Goal: Share content: Share content

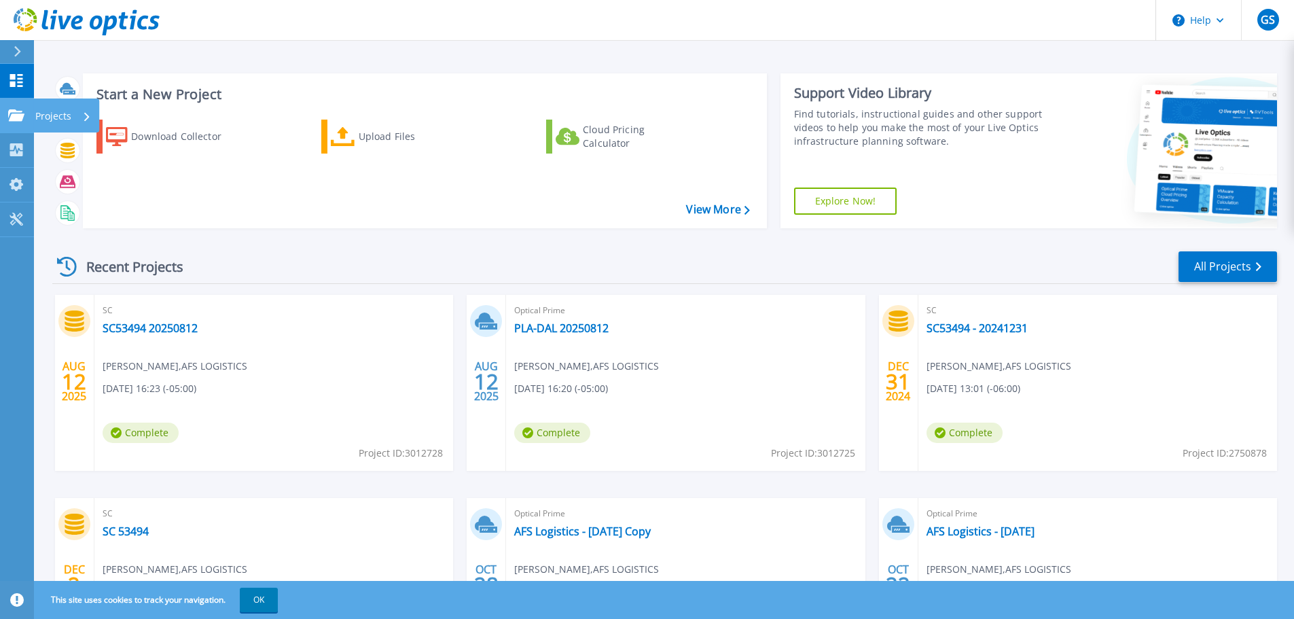
click at [4, 108] on link "Projects Projects" at bounding box center [17, 116] width 34 height 35
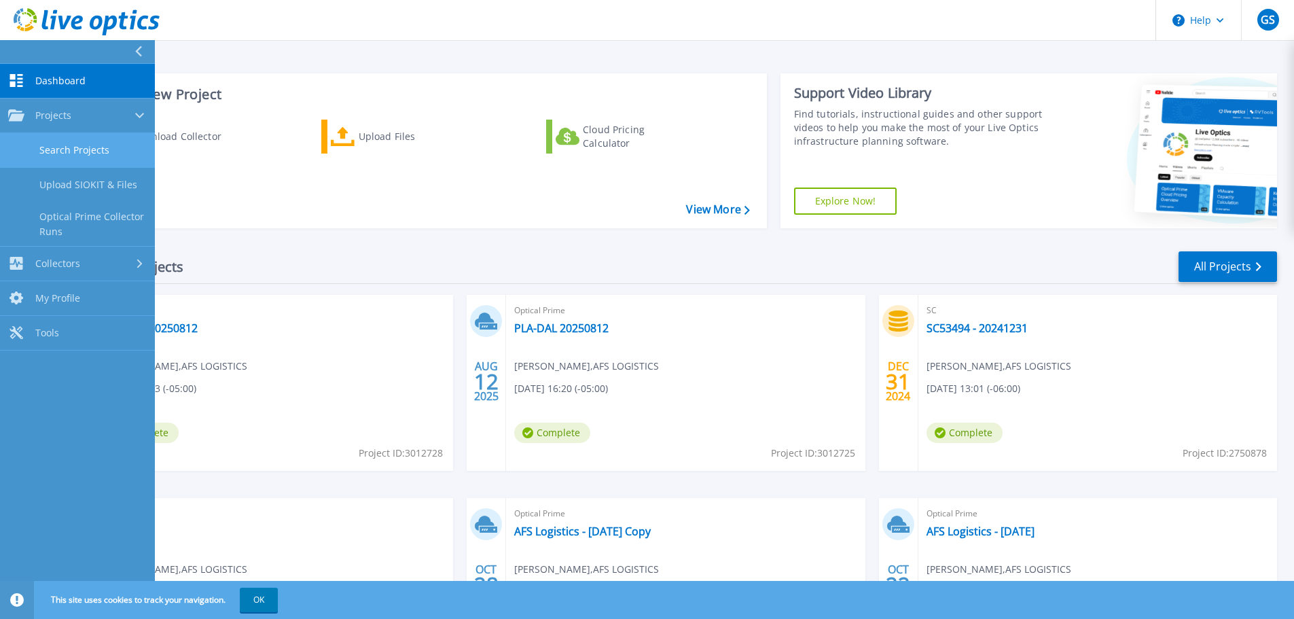
click at [86, 146] on link "Search Projects" at bounding box center [77, 150] width 155 height 35
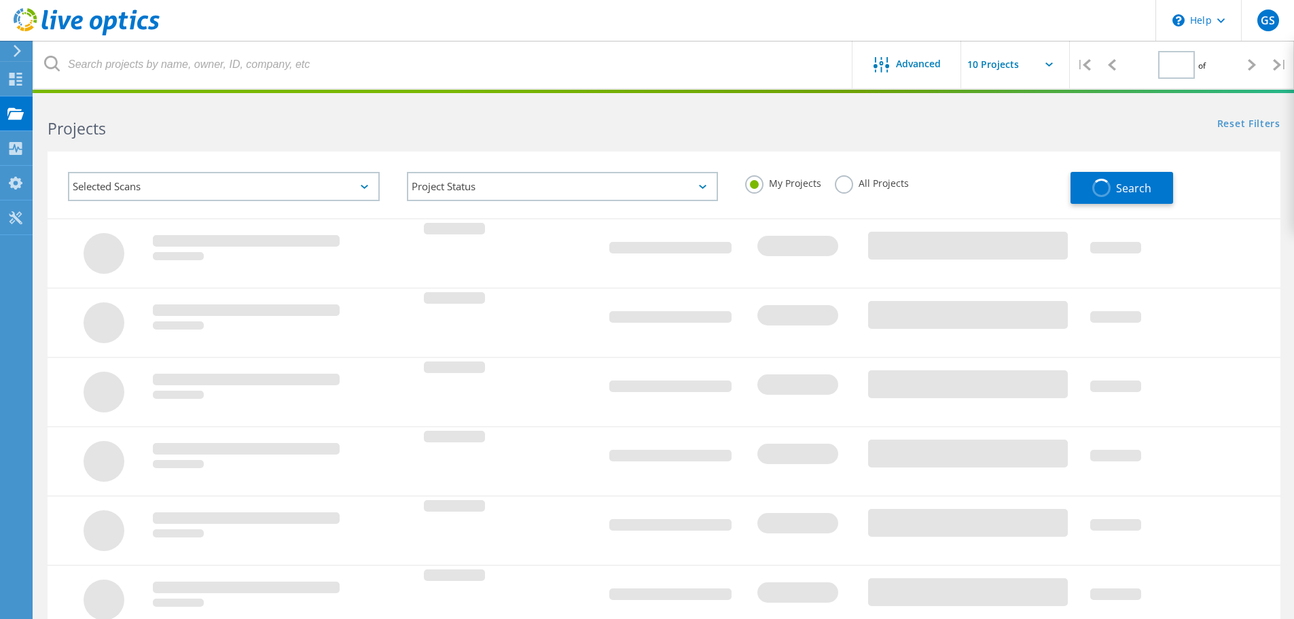
type input "1"
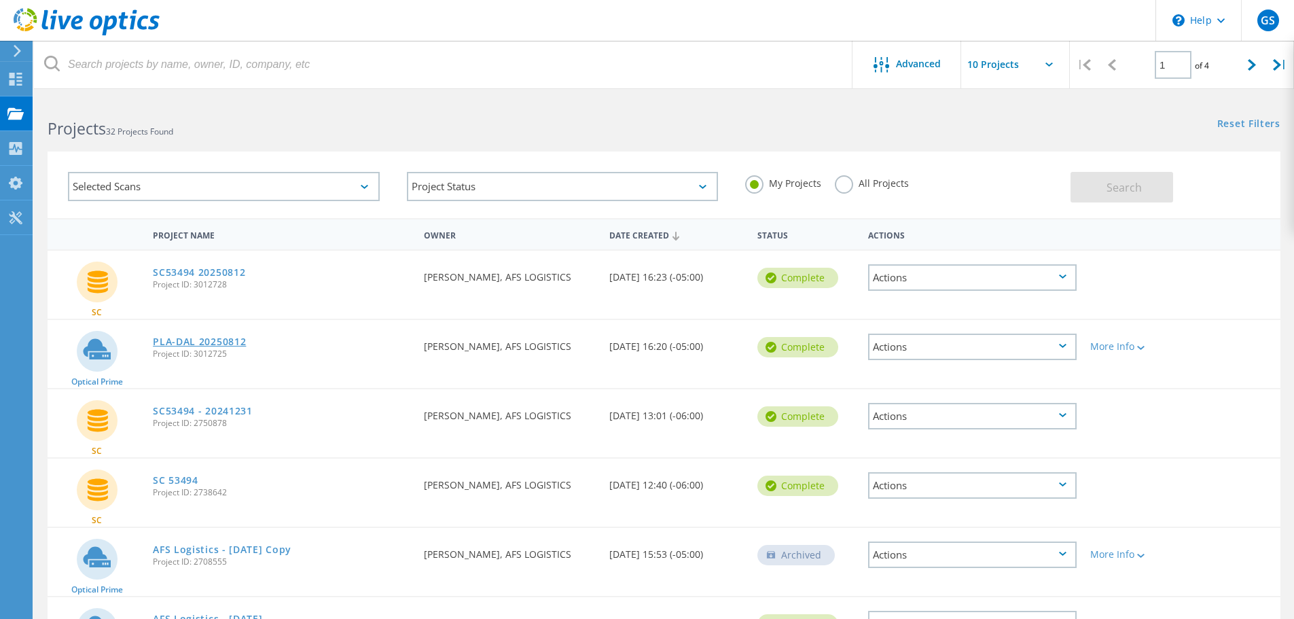
click at [213, 341] on link "PLA-DAL 20250812" at bounding box center [199, 342] width 93 height 10
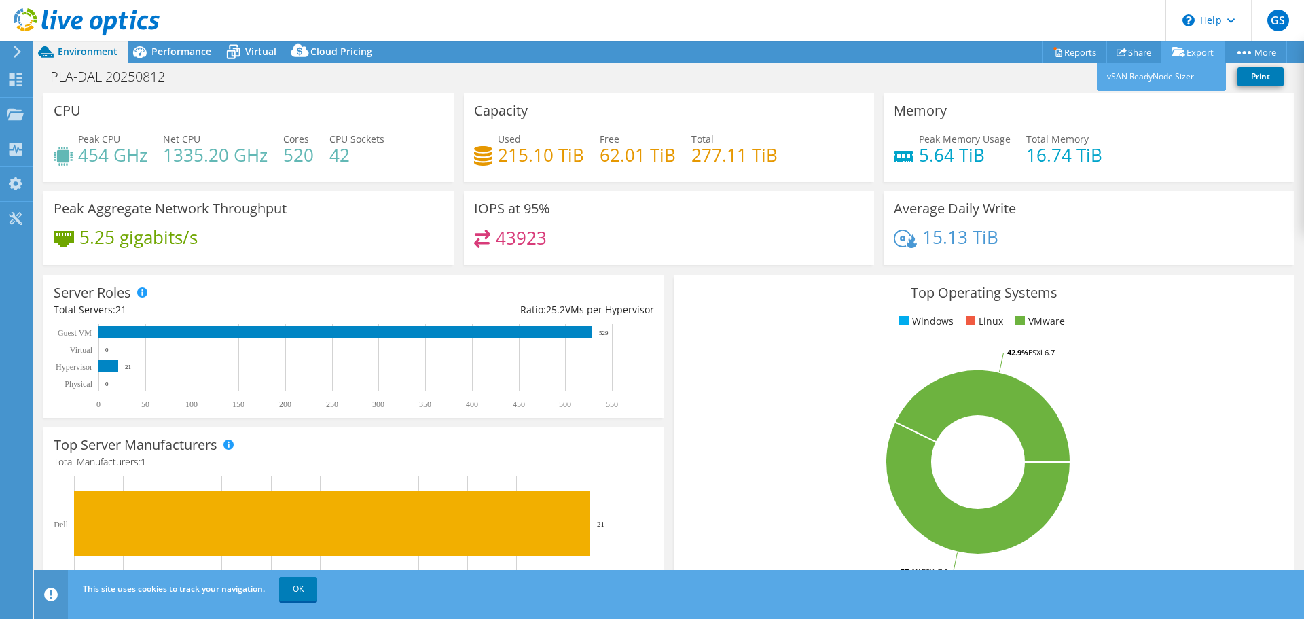
click at [1197, 52] on link "Export" at bounding box center [1193, 51] width 63 height 21
click at [1142, 76] on link "vSAN ReadyNode Sizer" at bounding box center [1161, 77] width 129 height 29
click at [200, 79] on div "PLA-DAL 20250812 Print" at bounding box center [669, 76] width 1271 height 25
click at [164, 55] on span "Performance" at bounding box center [182, 51] width 60 height 13
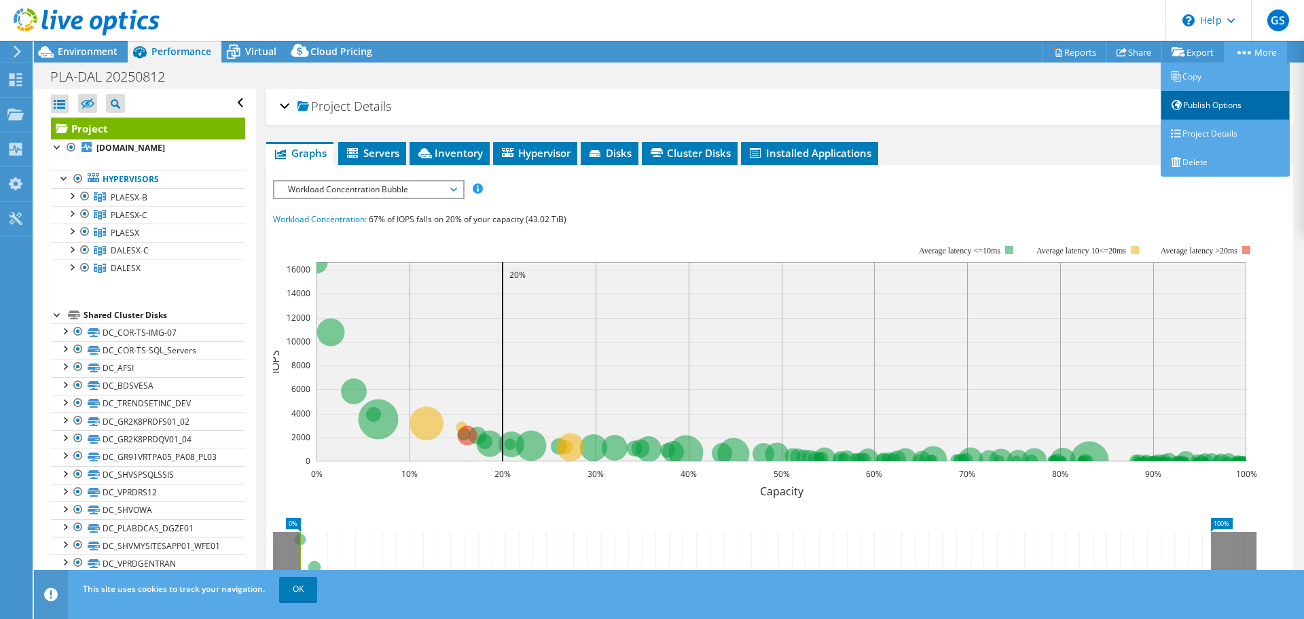
click at [1203, 107] on link "Publish Options" at bounding box center [1225, 105] width 129 height 29
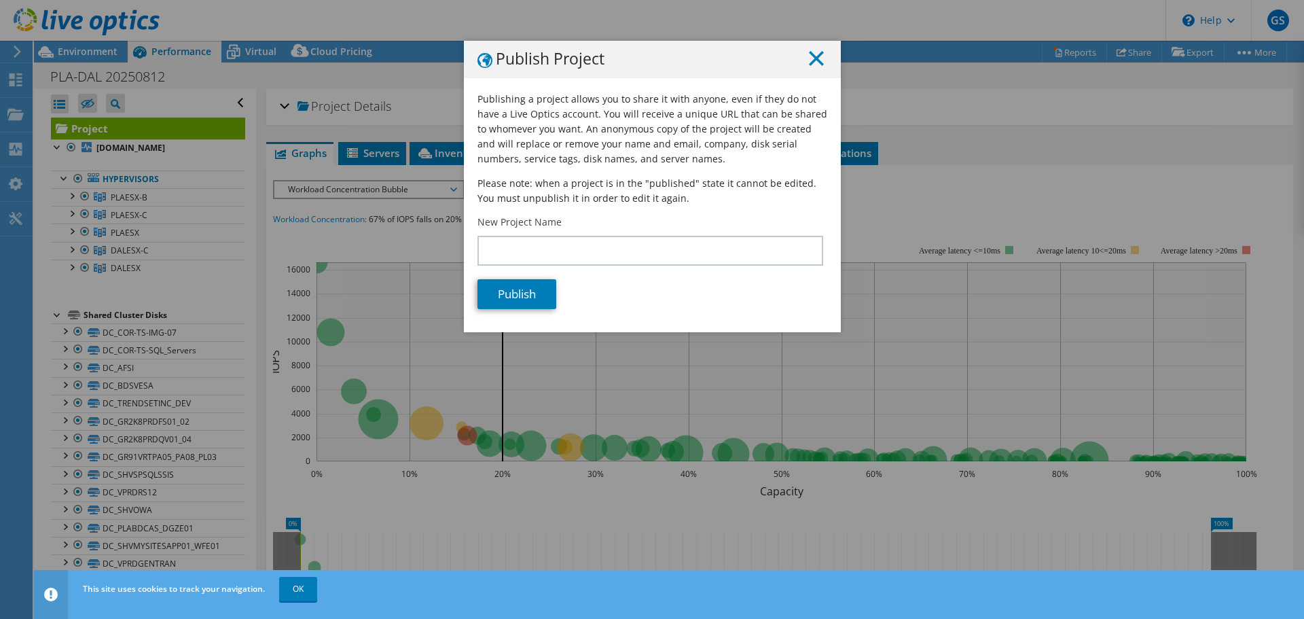
click at [811, 62] on icon at bounding box center [816, 58] width 15 height 15
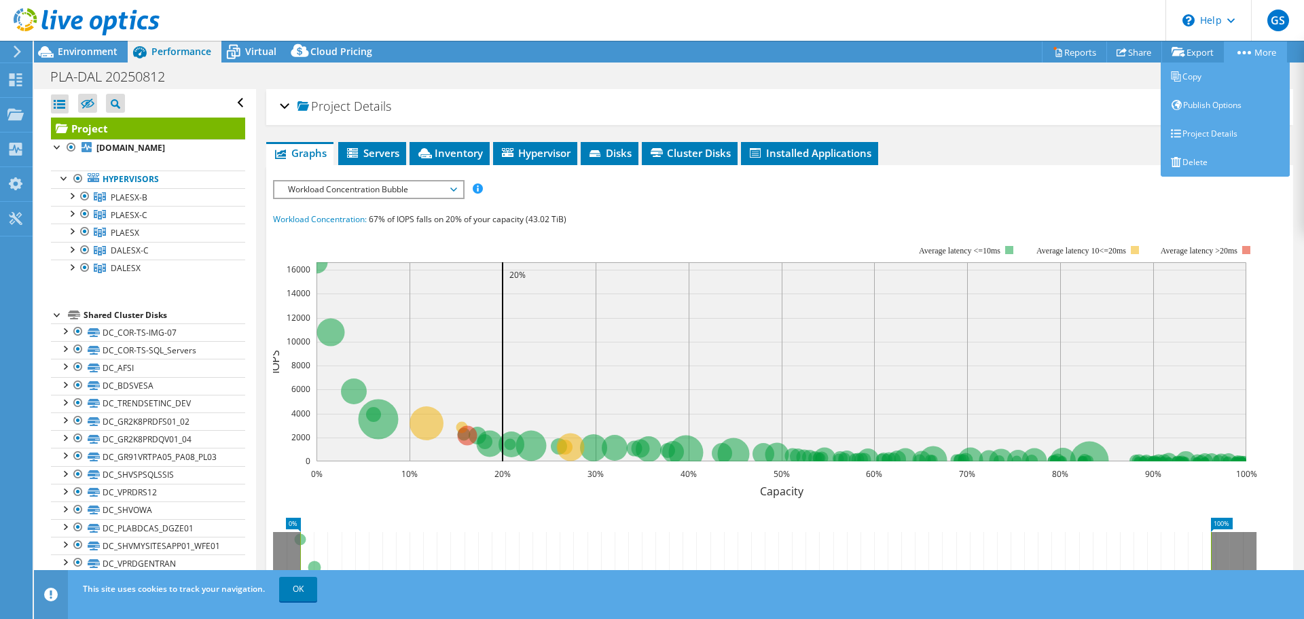
click at [1257, 56] on link "More" at bounding box center [1255, 51] width 63 height 21
click at [1191, 107] on link "Publish Options" at bounding box center [1225, 105] width 129 height 29
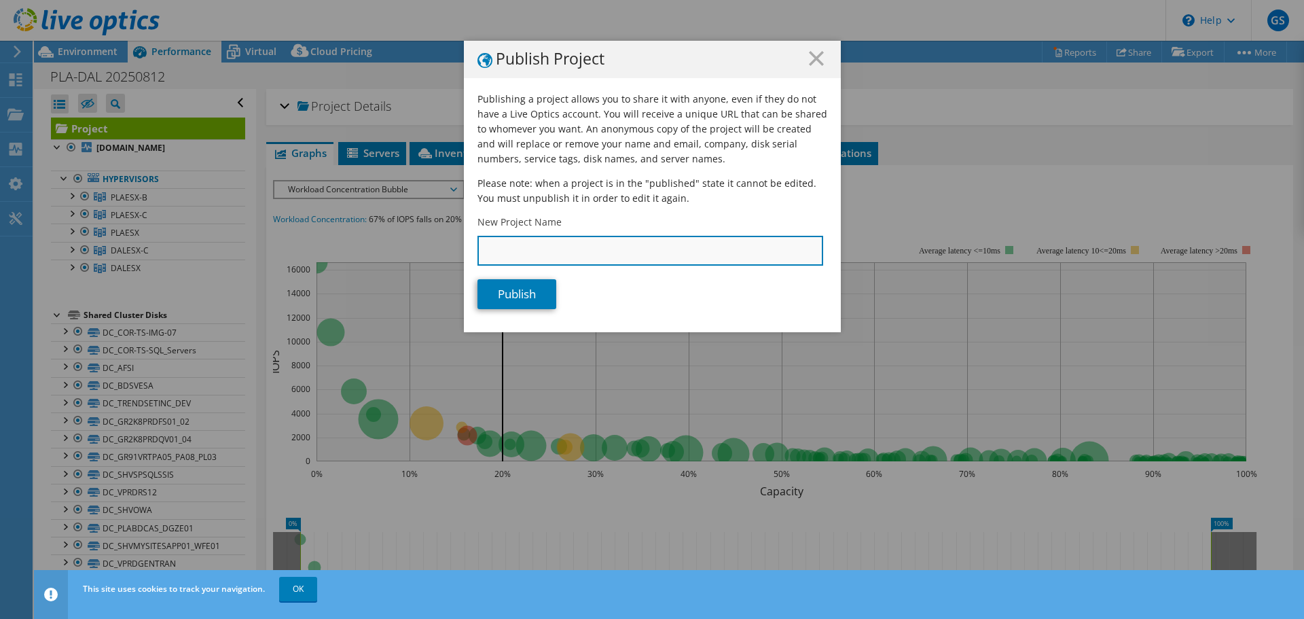
click at [533, 253] on input "New Project Name" at bounding box center [651, 251] width 346 height 30
click at [540, 262] on input "New Project Name" at bounding box center [651, 251] width 346 height 30
type input "AFSPROD-20250812"
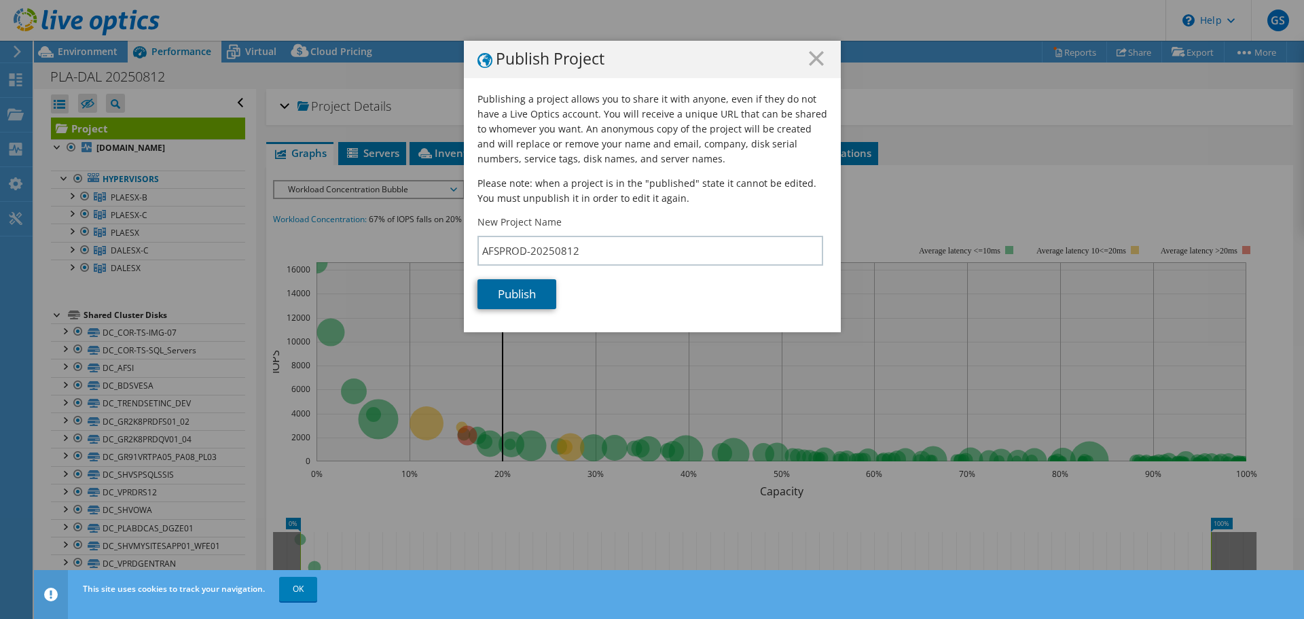
click at [508, 298] on link "Publish" at bounding box center [517, 294] width 79 height 30
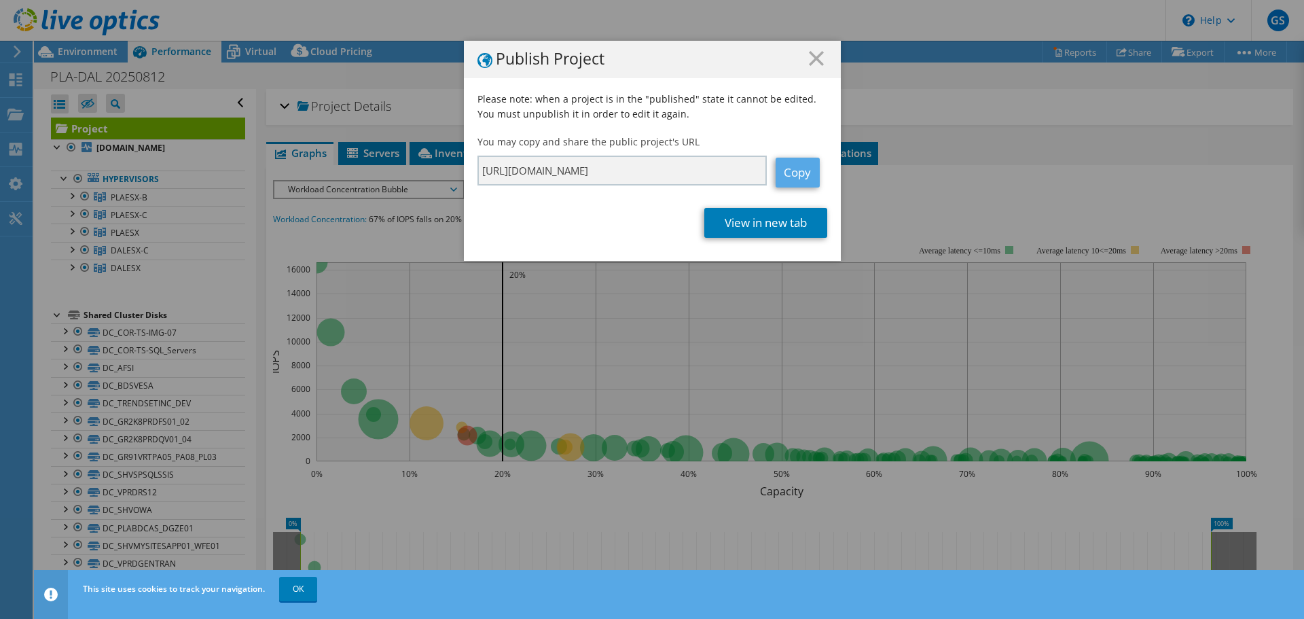
click at [792, 173] on link "Copy" at bounding box center [798, 173] width 44 height 30
click at [810, 59] on line at bounding box center [817, 59] width 14 height 14
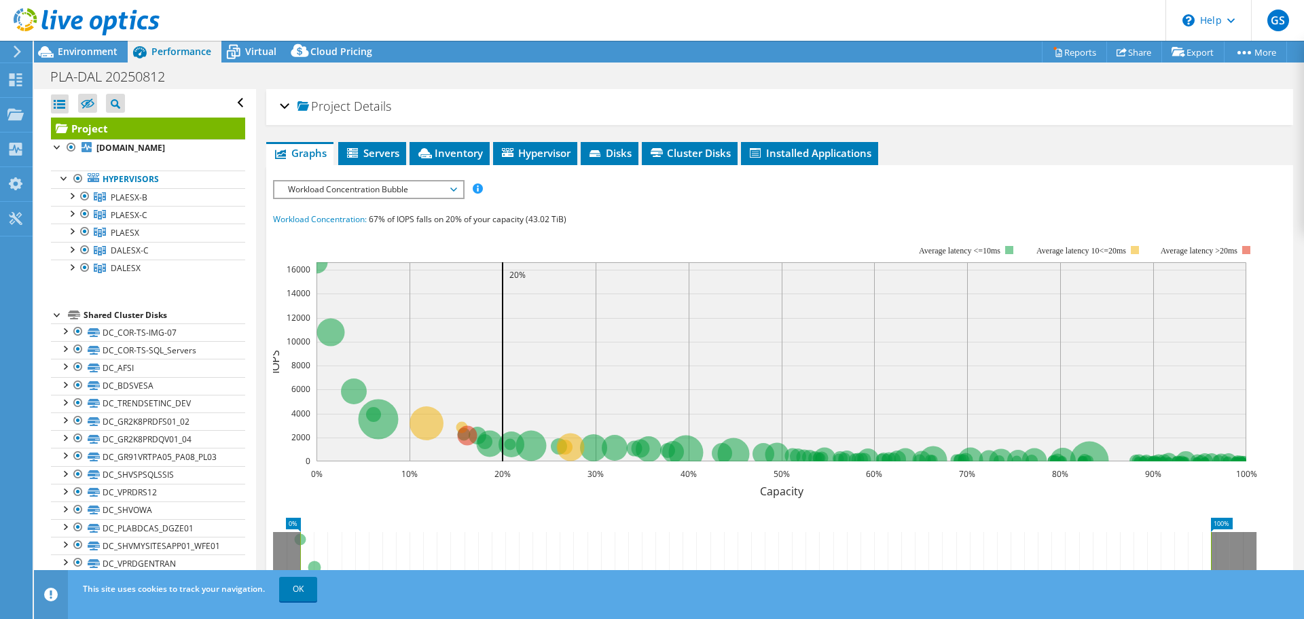
click at [233, 24] on header "GS End User Greg Shafer gshafer@afs.net AFS LOGISTICS My Profile Log Out \n Hel…" at bounding box center [652, 20] width 1304 height 41
click at [215, 22] on header "GS End User Greg Shafer gshafer@afs.net AFS LOGISTICS My Profile Log Out \n Hel…" at bounding box center [652, 20] width 1304 height 41
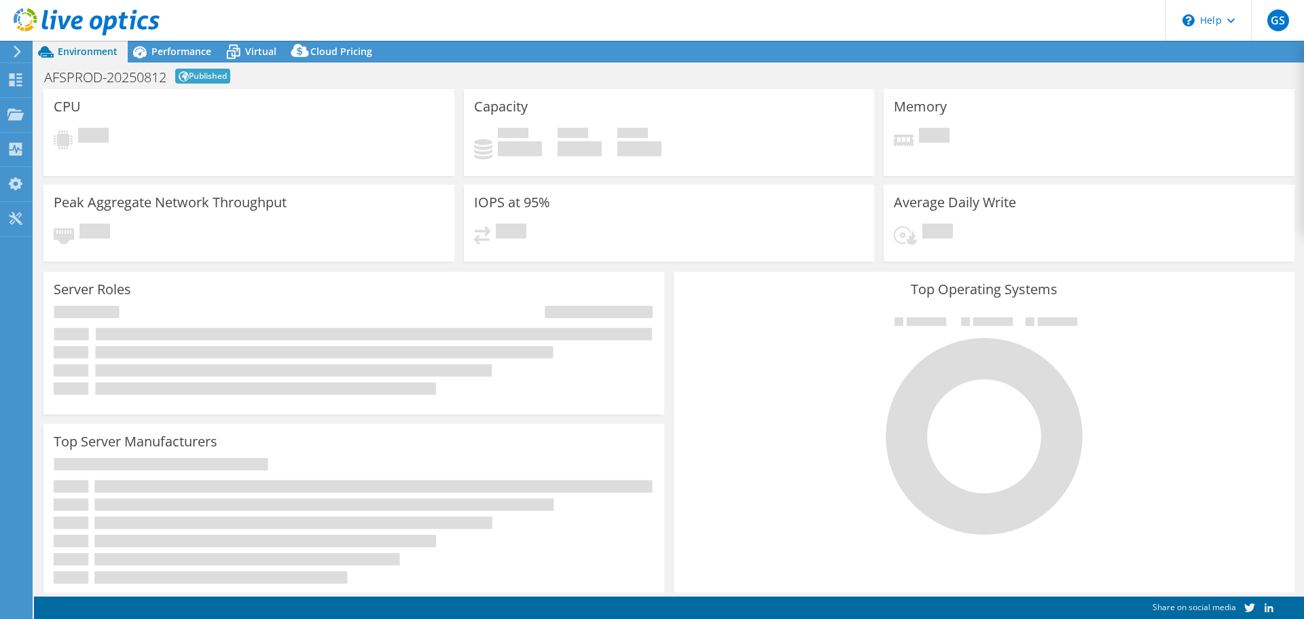
select select "USD"
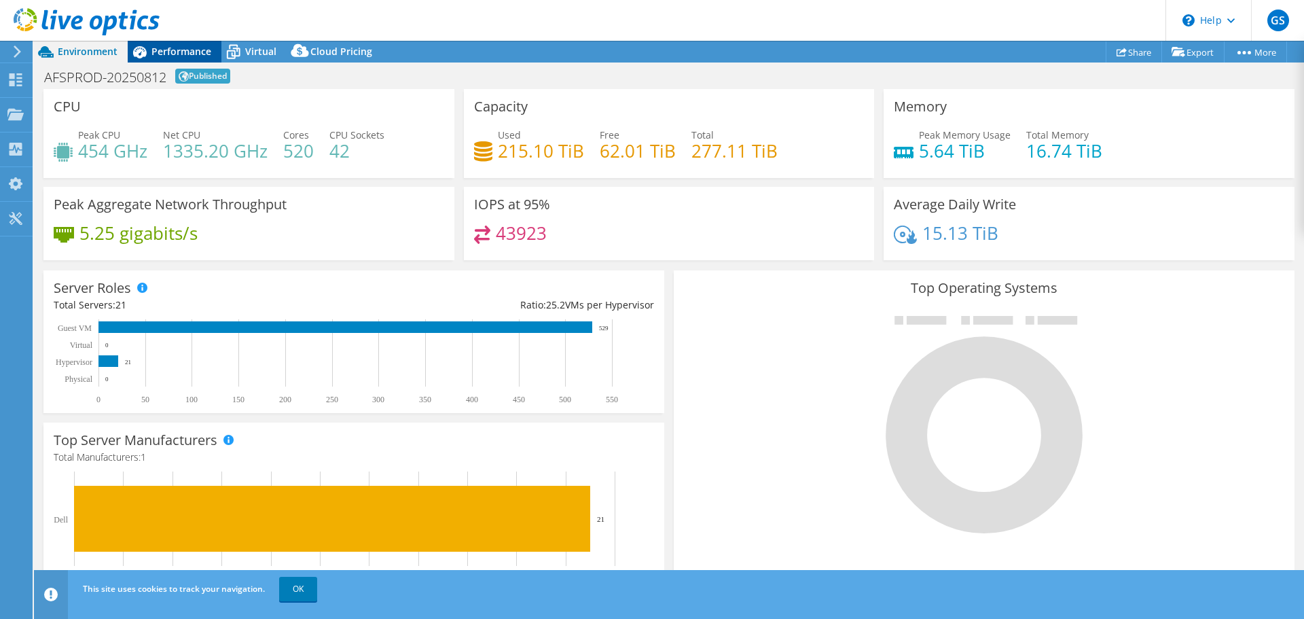
click at [170, 59] on div "Performance" at bounding box center [175, 52] width 94 height 22
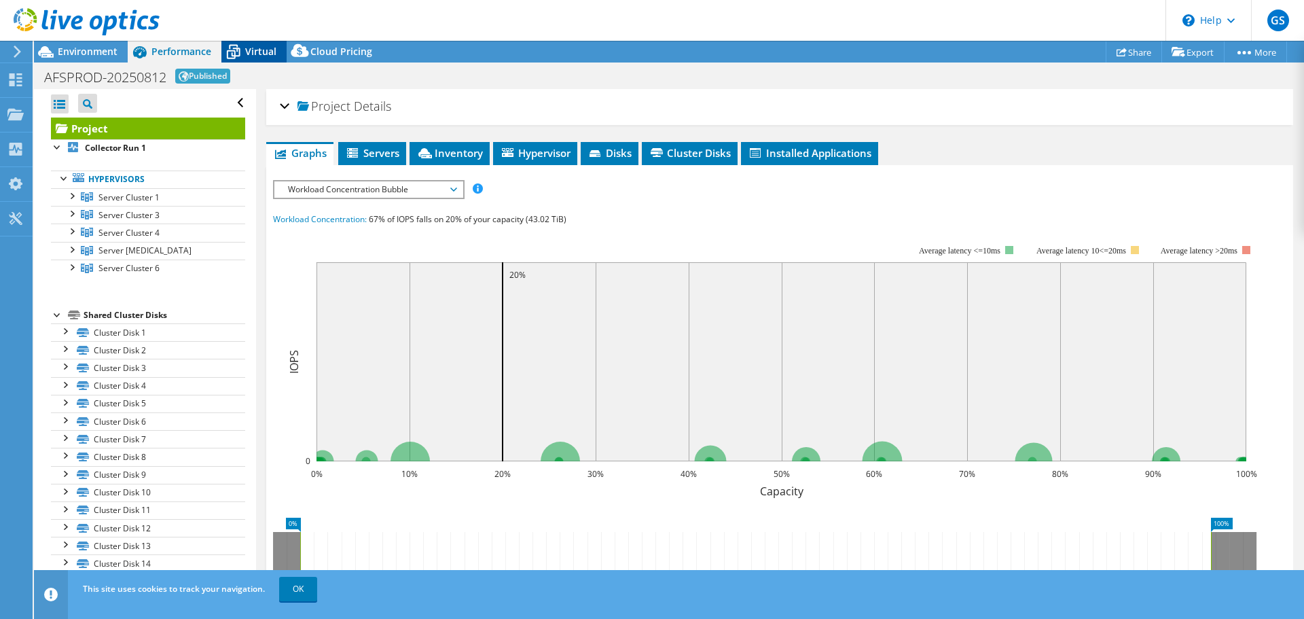
click at [260, 54] on span "Virtual" at bounding box center [260, 51] width 31 height 13
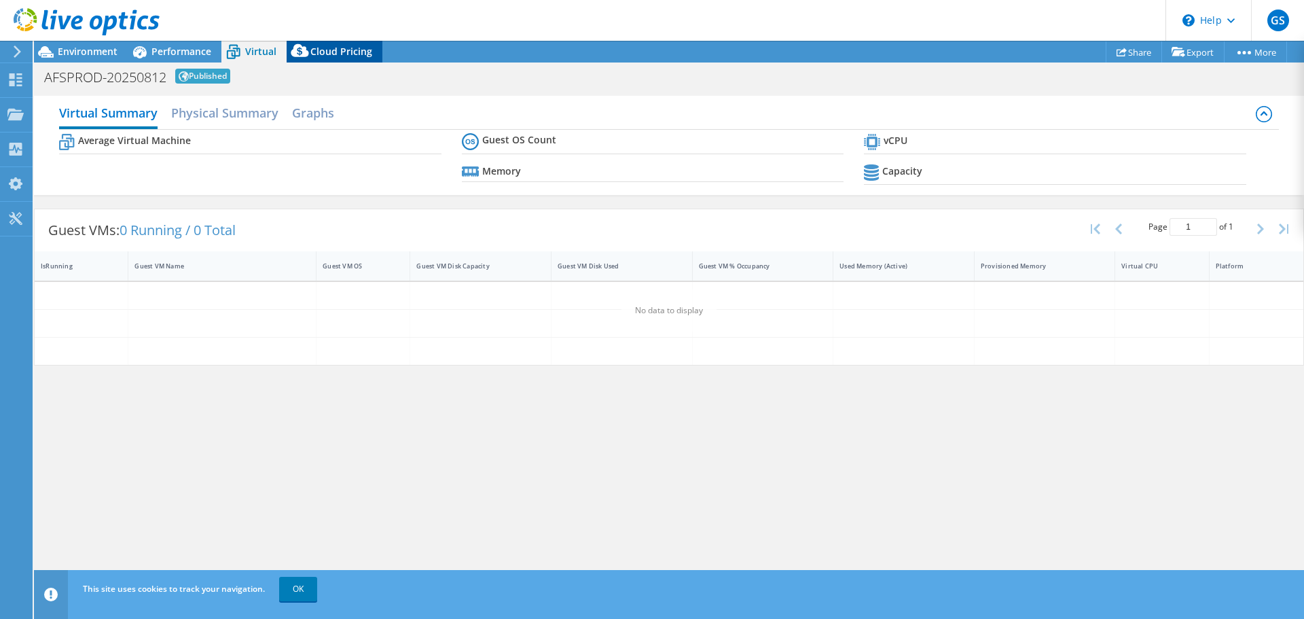
click at [338, 56] on span "Cloud Pricing" at bounding box center [341, 51] width 62 height 13
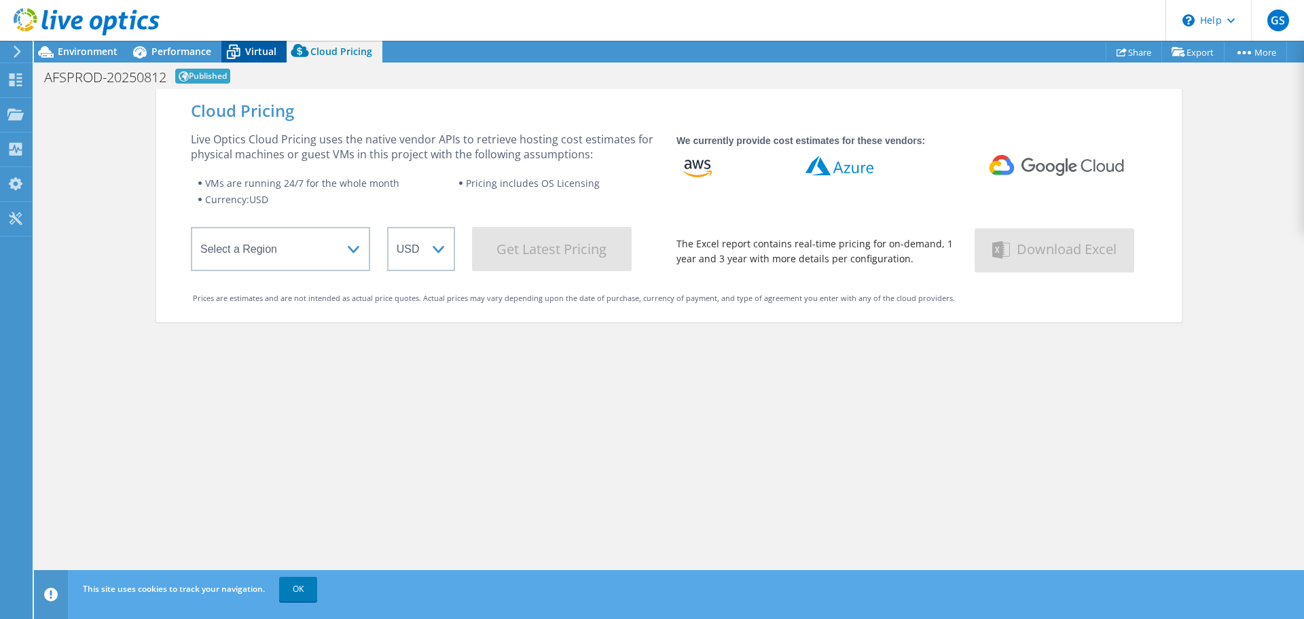
click at [255, 52] on span "Virtual" at bounding box center [260, 51] width 31 height 13
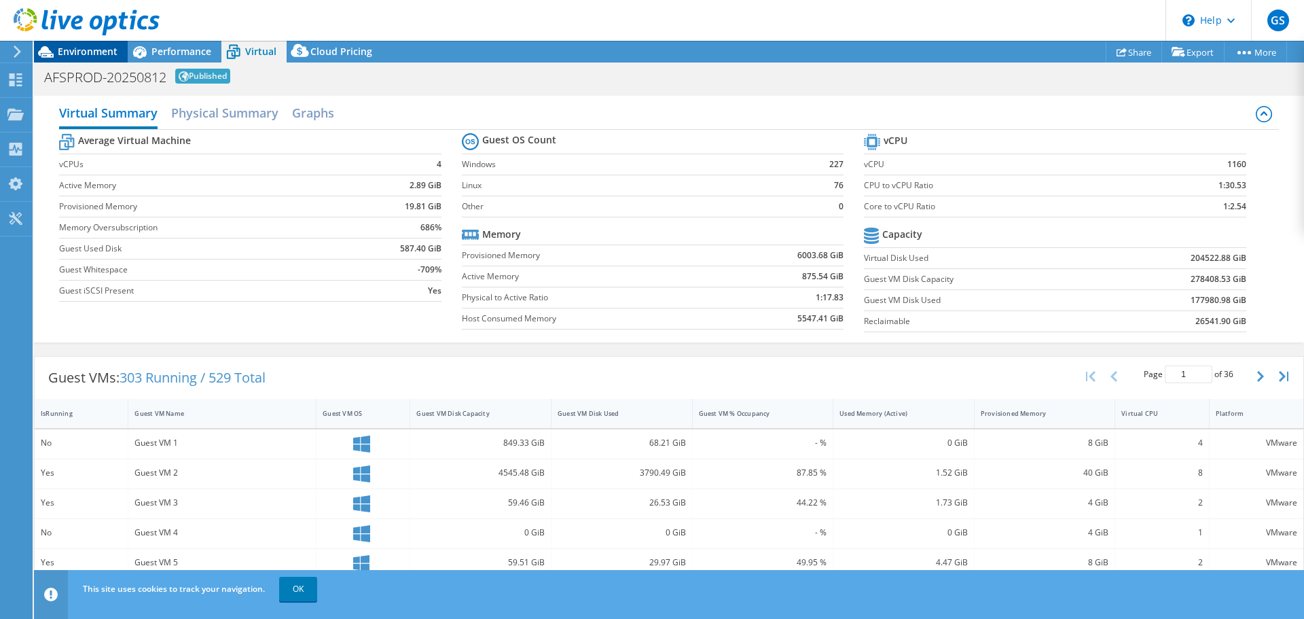
click at [82, 56] on span "Environment" at bounding box center [88, 51] width 60 height 13
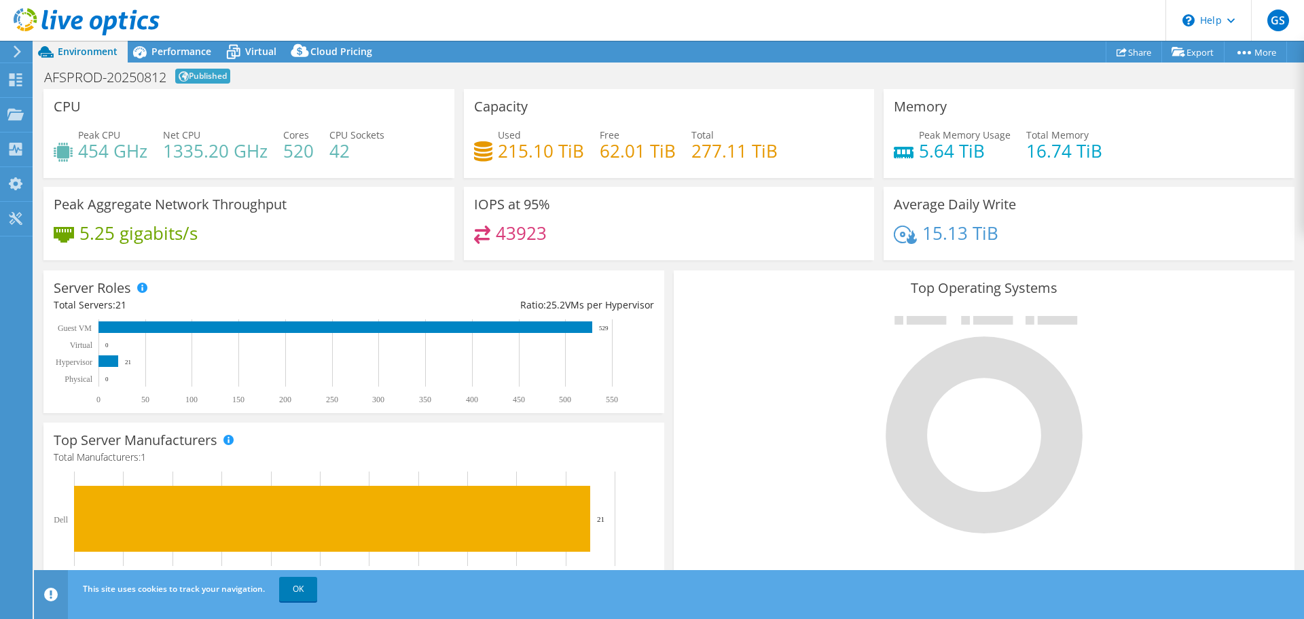
click at [158, 43] on div at bounding box center [80, 23] width 160 height 46
click at [159, 46] on span "Performance" at bounding box center [182, 51] width 60 height 13
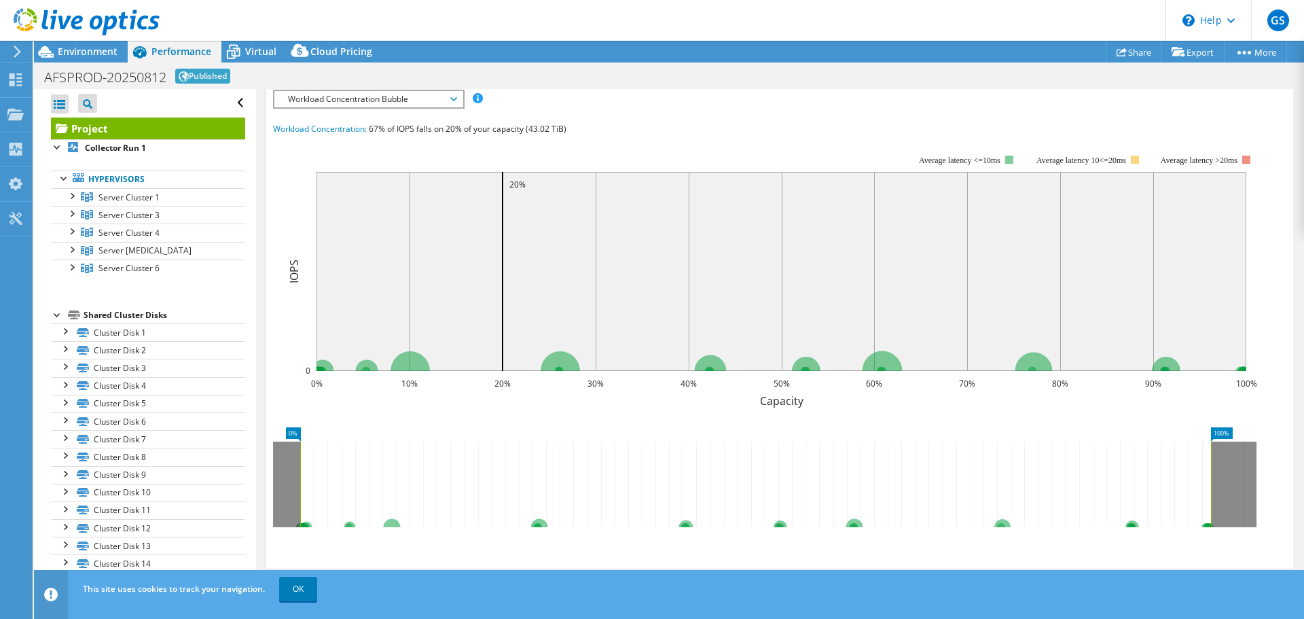
click at [366, 20] on header "GS End User Greg Shafer gshafer@afs.net AFS LOGISTICS My Profile Log Out \n Hel…" at bounding box center [652, 20] width 1304 height 41
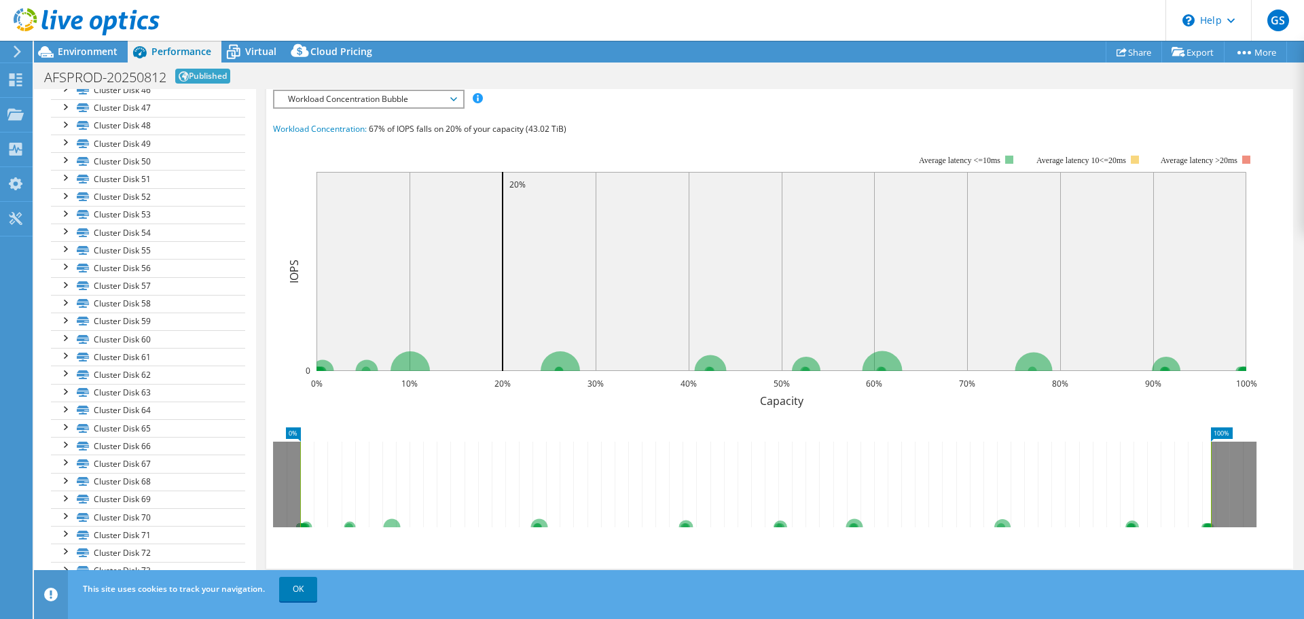
scroll to position [1087, 0]
